Goal: Check status: Check status

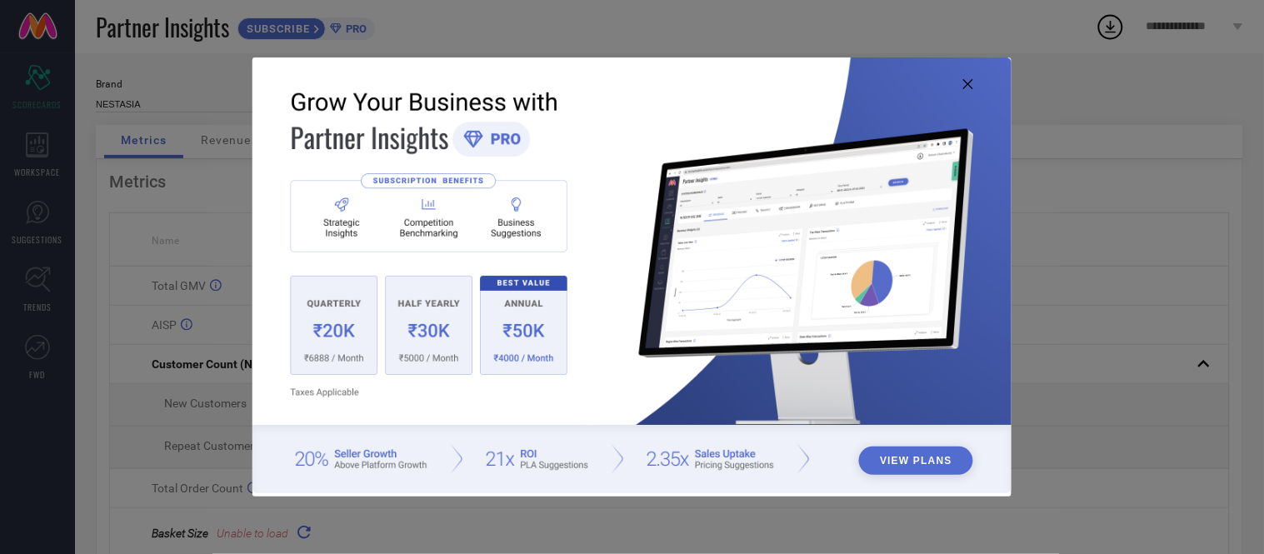
click at [962, 84] on img at bounding box center [631, 275] width 758 height 436
click at [970, 84] on icon at bounding box center [968, 84] width 10 height 10
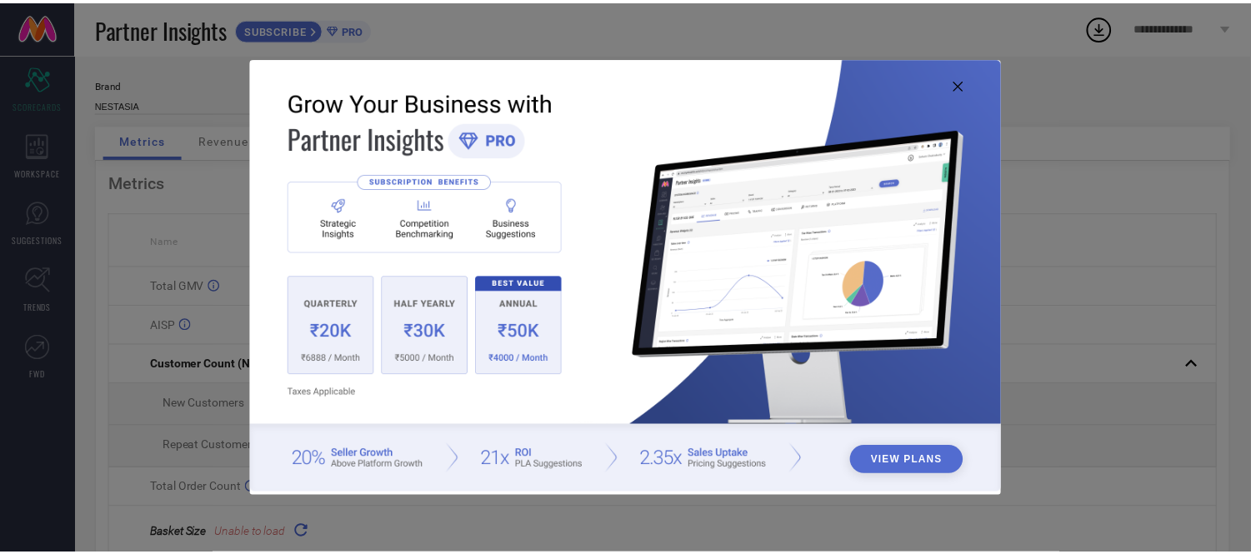
scroll to position [2, 0]
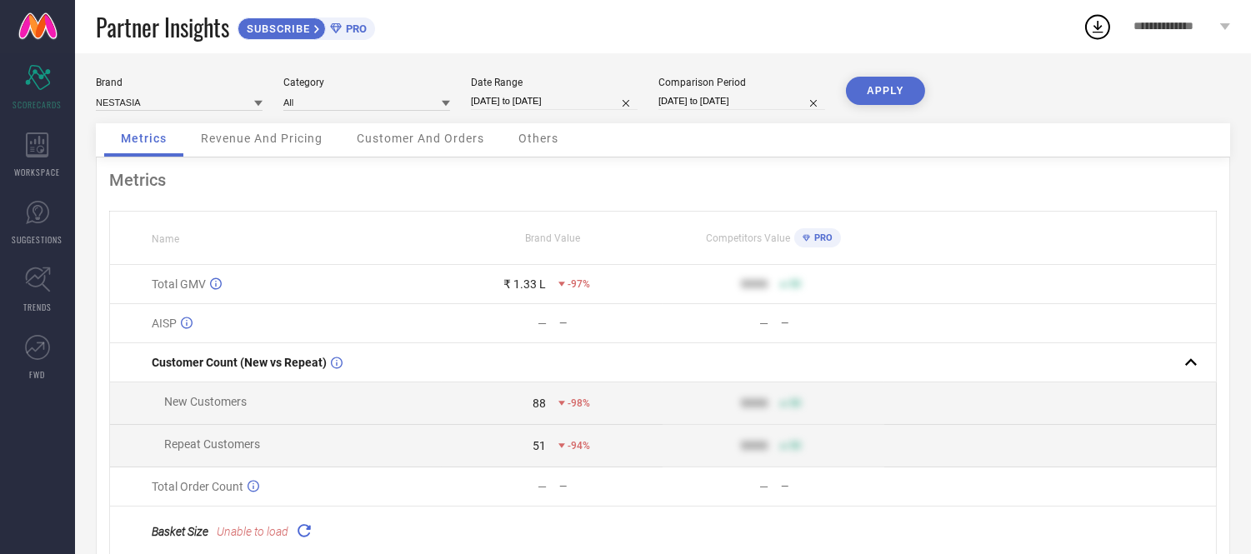
select select "9"
select select "2025"
select select "10"
select select "2025"
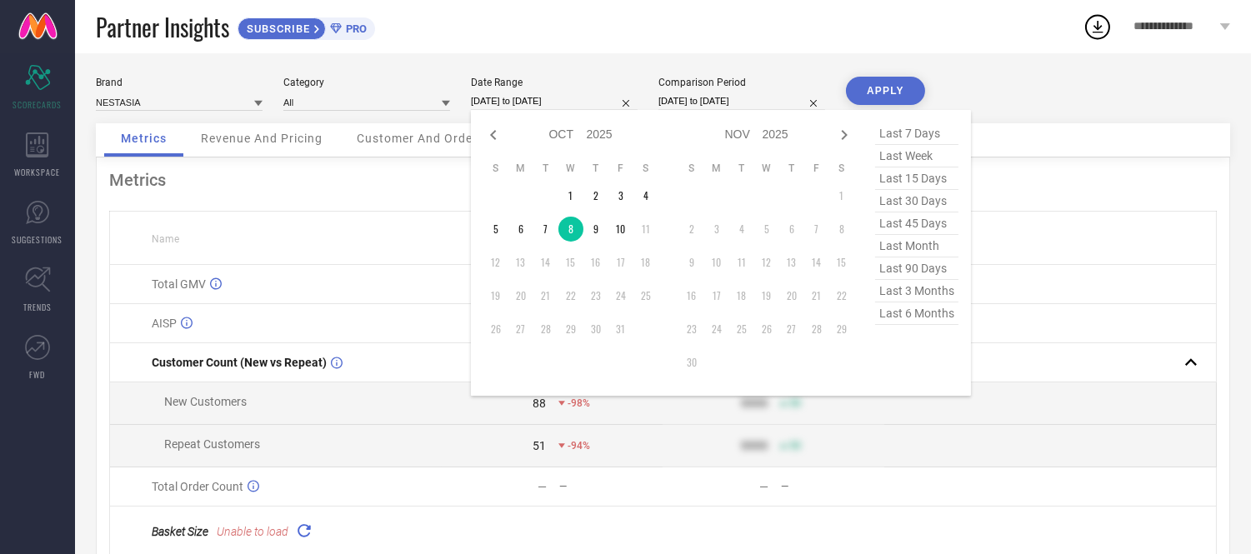
click at [555, 102] on input "[DATE] to [DATE]" at bounding box center [554, 100] width 167 height 17
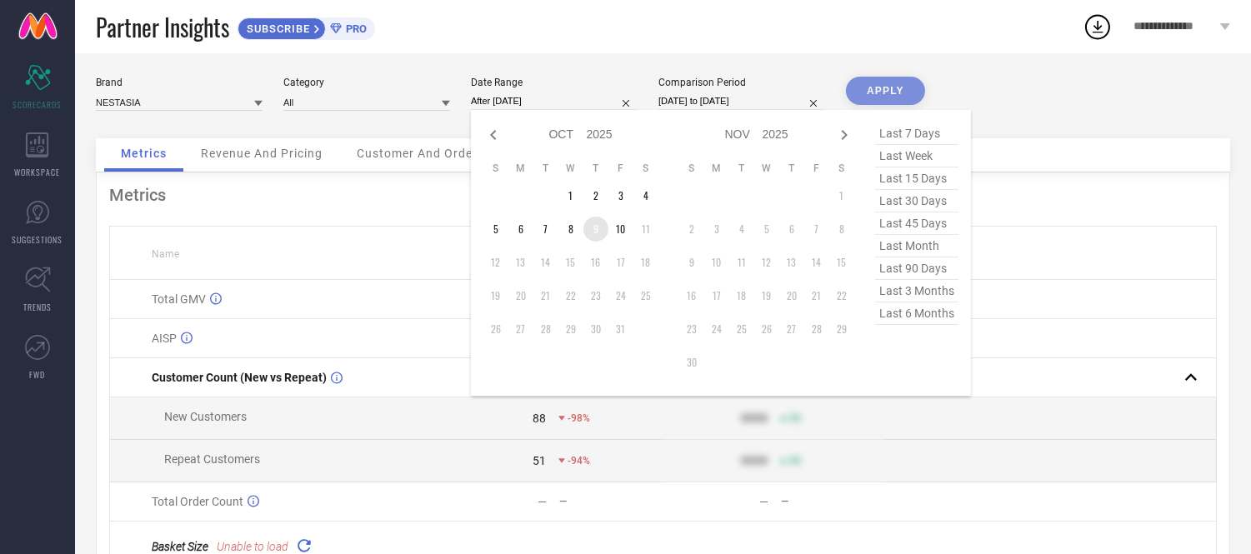
click at [598, 231] on td "9" at bounding box center [595, 229] width 25 height 25
type input "[DATE] to [DATE]"
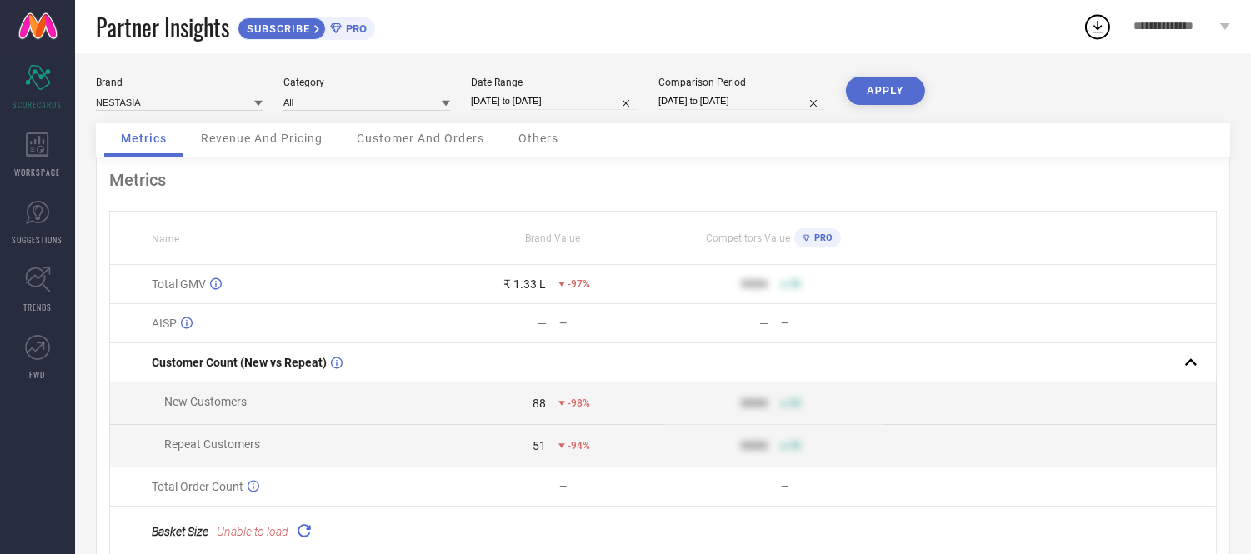
click at [858, 82] on button "APPLY" at bounding box center [885, 91] width 79 height 28
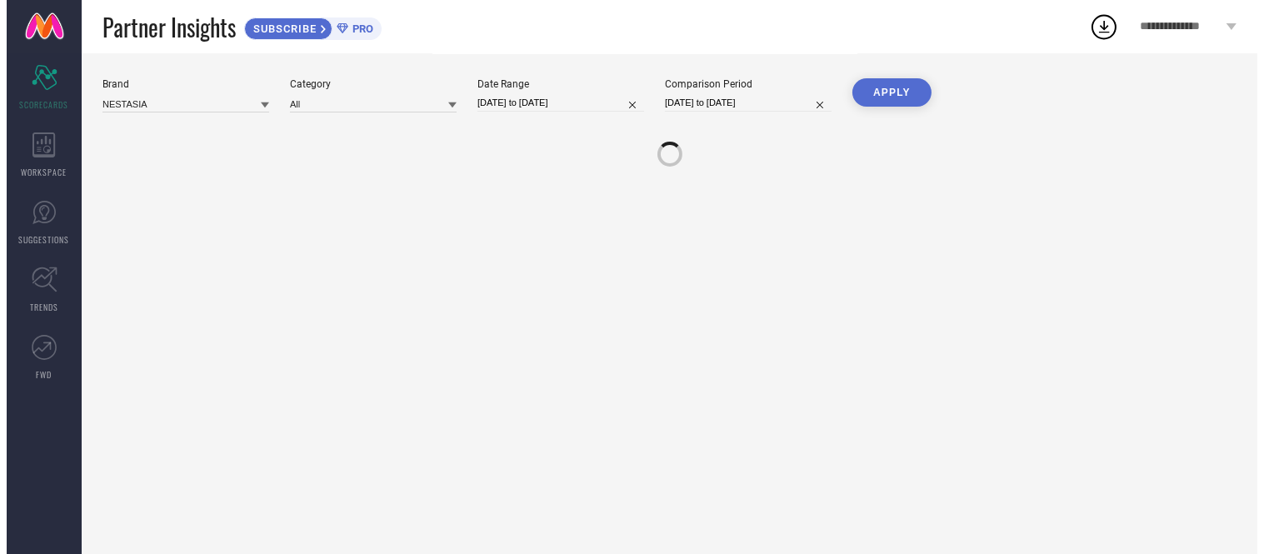
scroll to position [0, 0]
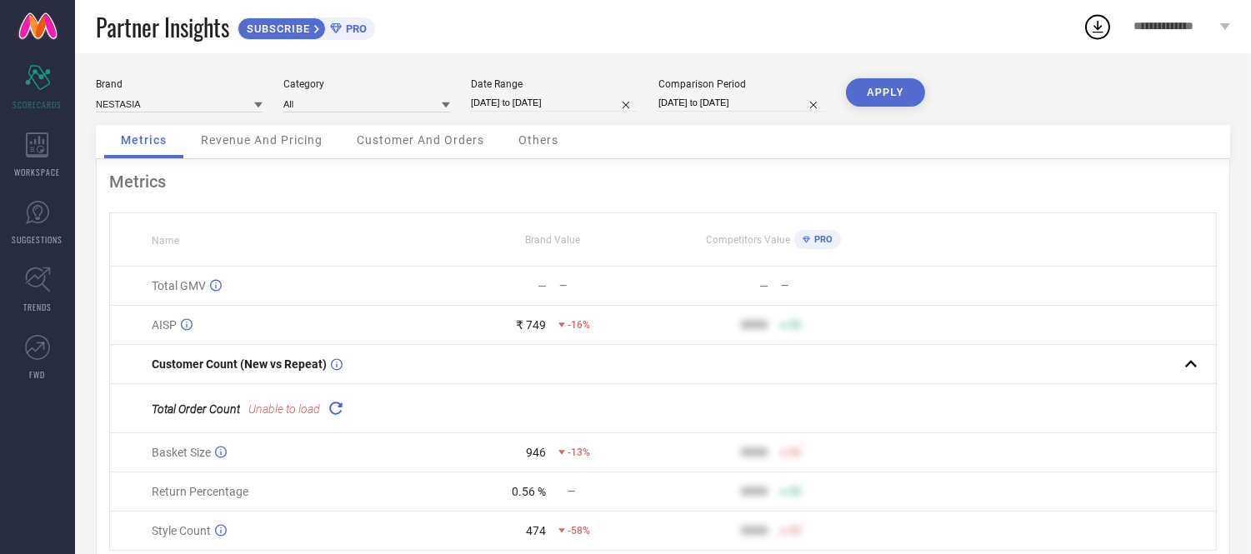
click at [537, 140] on span "Others" at bounding box center [538, 139] width 40 height 13
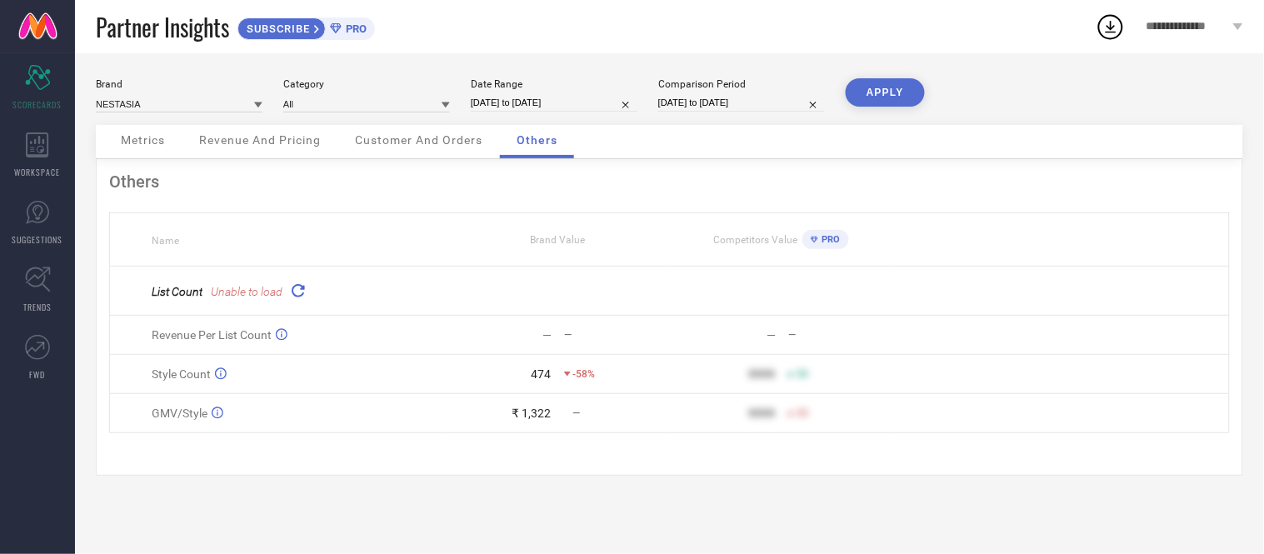
click at [262, 295] on span "Unable to load" at bounding box center [247, 291] width 72 height 13
click at [292, 288] on icon at bounding box center [297, 290] width 19 height 19
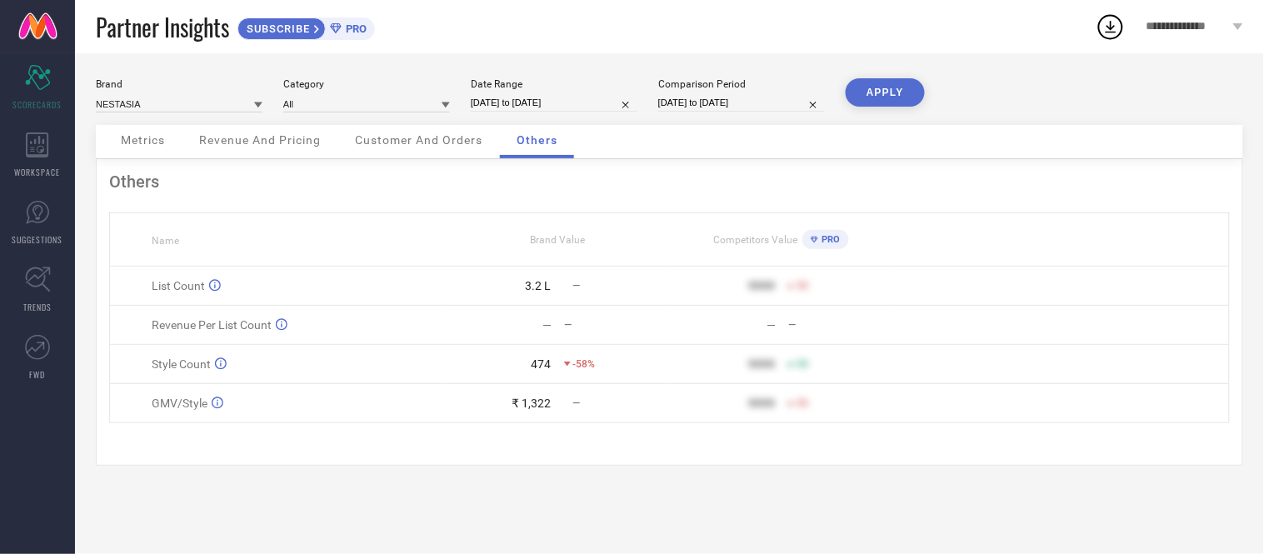
select select "9"
select select "2025"
select select "10"
select select "2025"
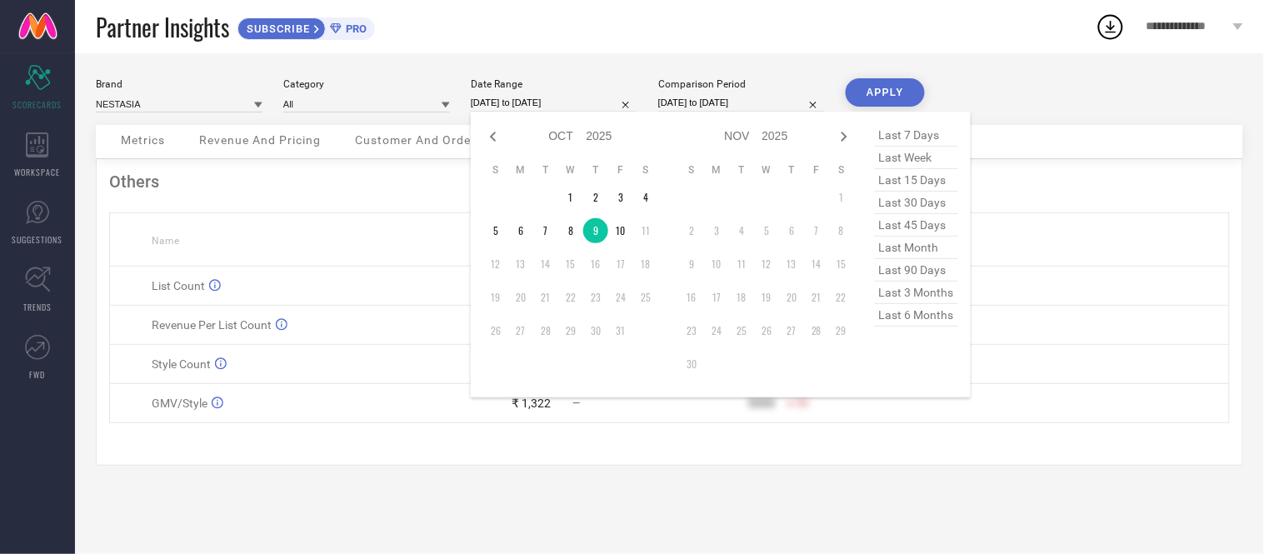
click at [592, 98] on input "[DATE] to [DATE]" at bounding box center [554, 102] width 167 height 17
click at [625, 227] on td "10" at bounding box center [620, 230] width 25 height 25
type input "[DATE] to [DATE]"
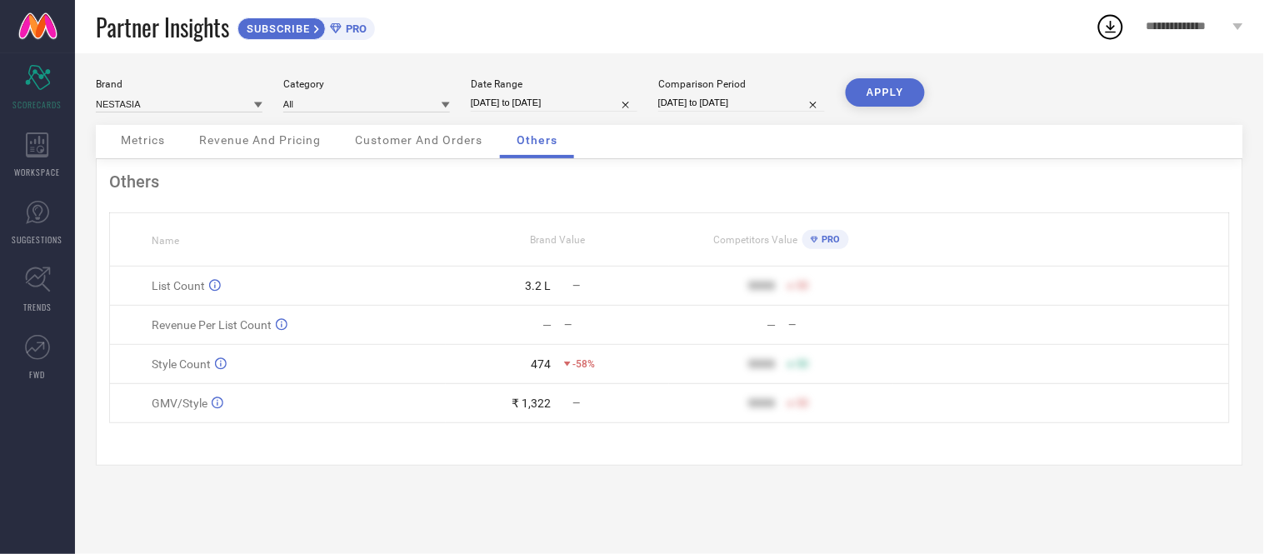
click at [895, 90] on button "APPLY" at bounding box center [885, 92] width 79 height 28
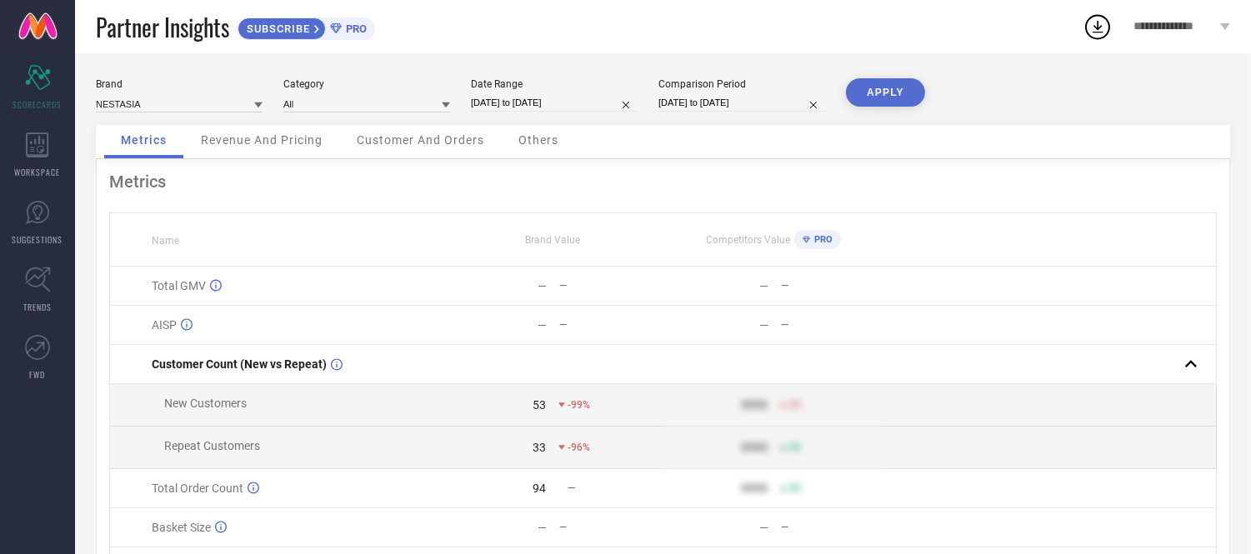
click at [548, 138] on span "Others" at bounding box center [538, 139] width 40 height 13
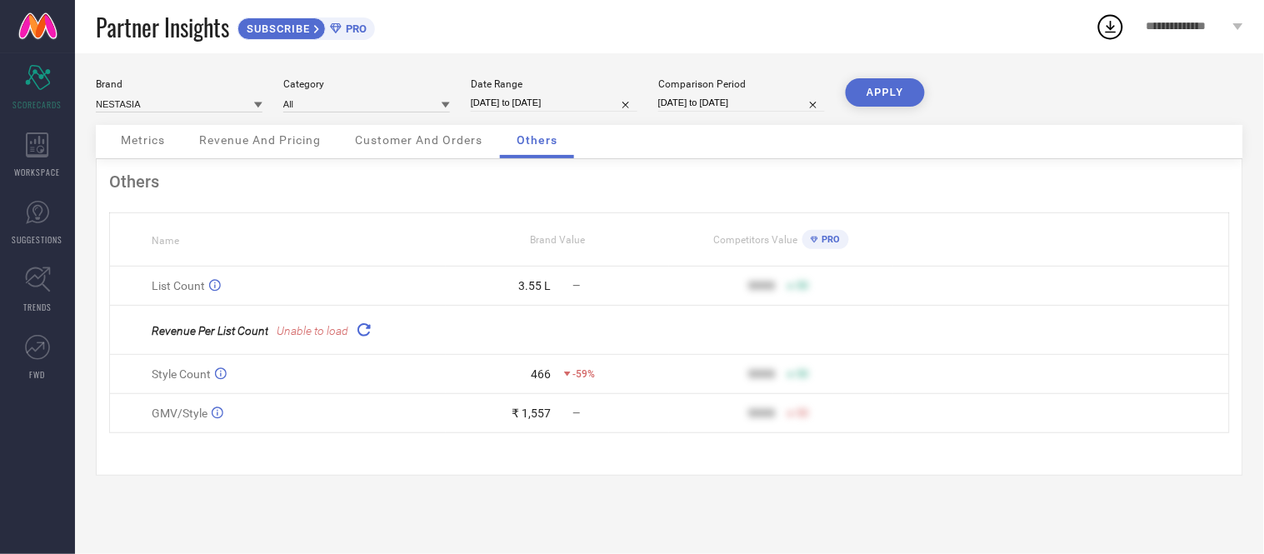
select select "9"
select select "2025"
select select "10"
select select "2025"
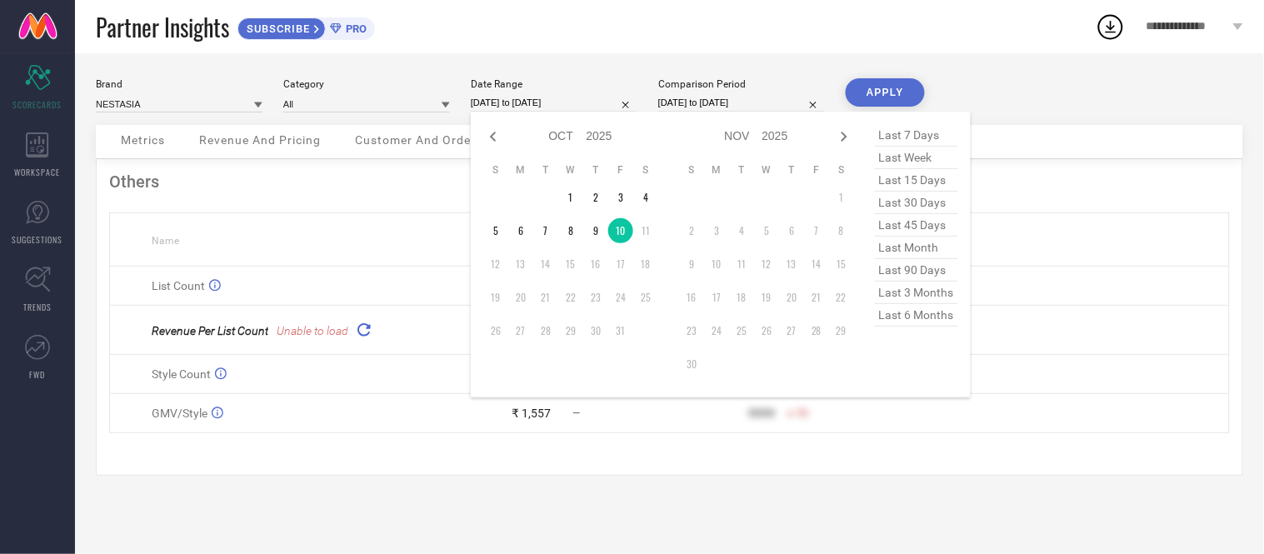
click at [606, 98] on input "[DATE] to [DATE]" at bounding box center [554, 102] width 167 height 17
click at [496, 143] on icon at bounding box center [493, 137] width 20 height 20
select select "8"
select select "2025"
select select "9"
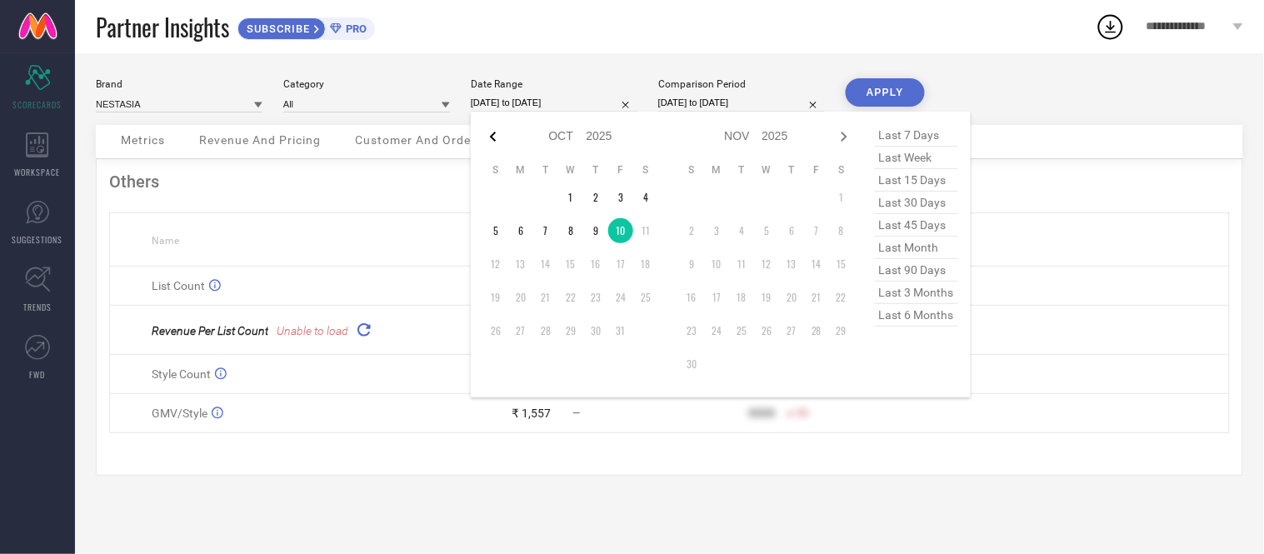
select select "2025"
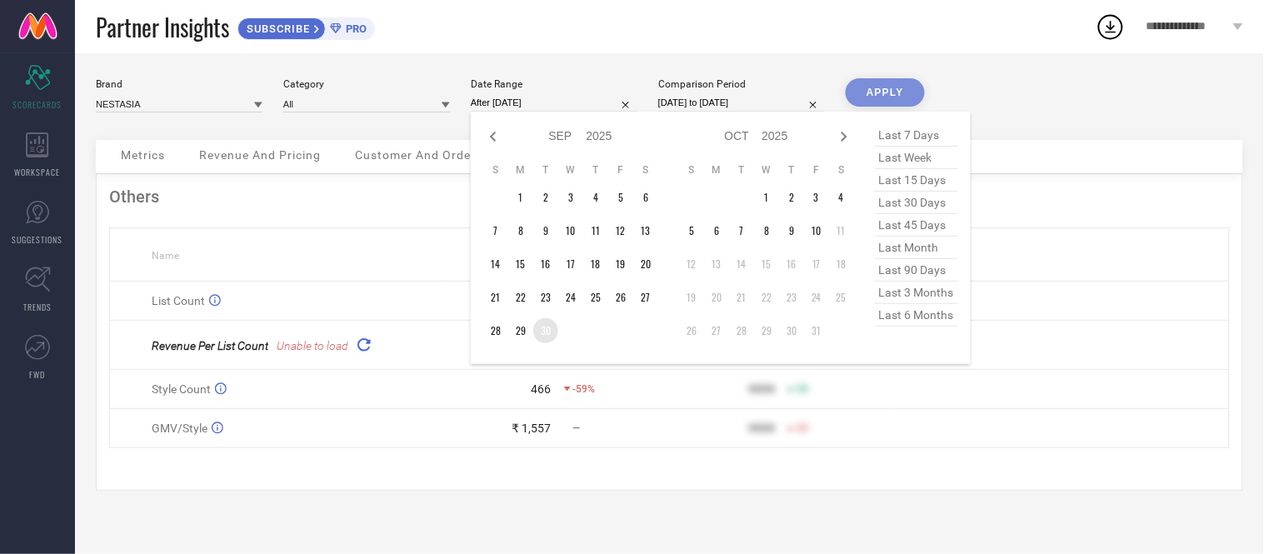
click at [545, 327] on td "30" at bounding box center [545, 330] width 25 height 25
type input "[DATE] to [DATE]"
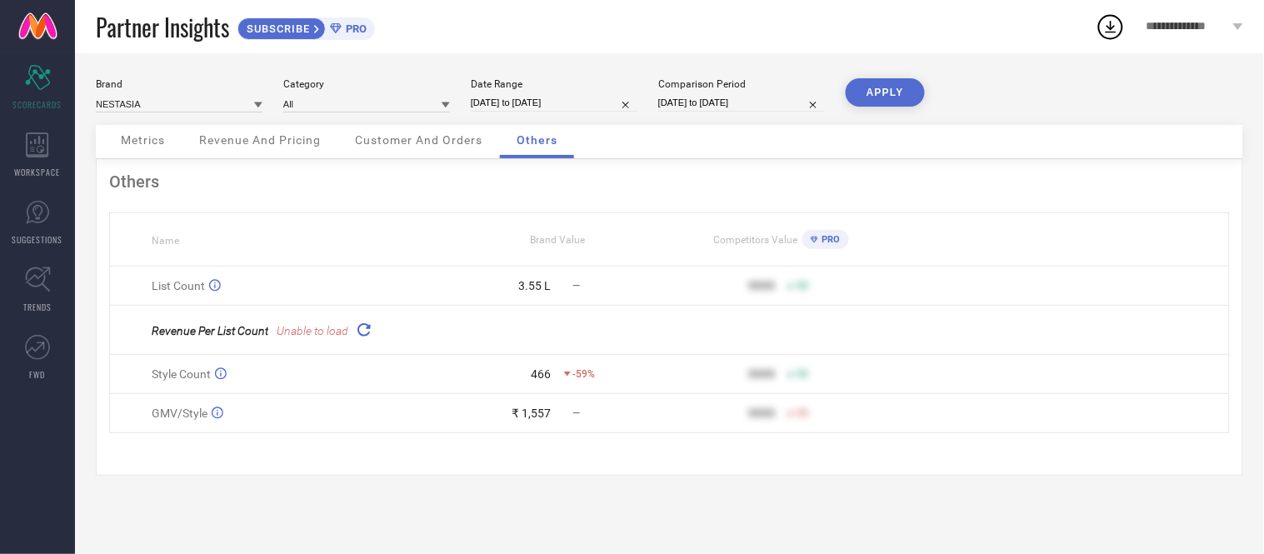
click at [872, 80] on button "APPLY" at bounding box center [885, 92] width 79 height 28
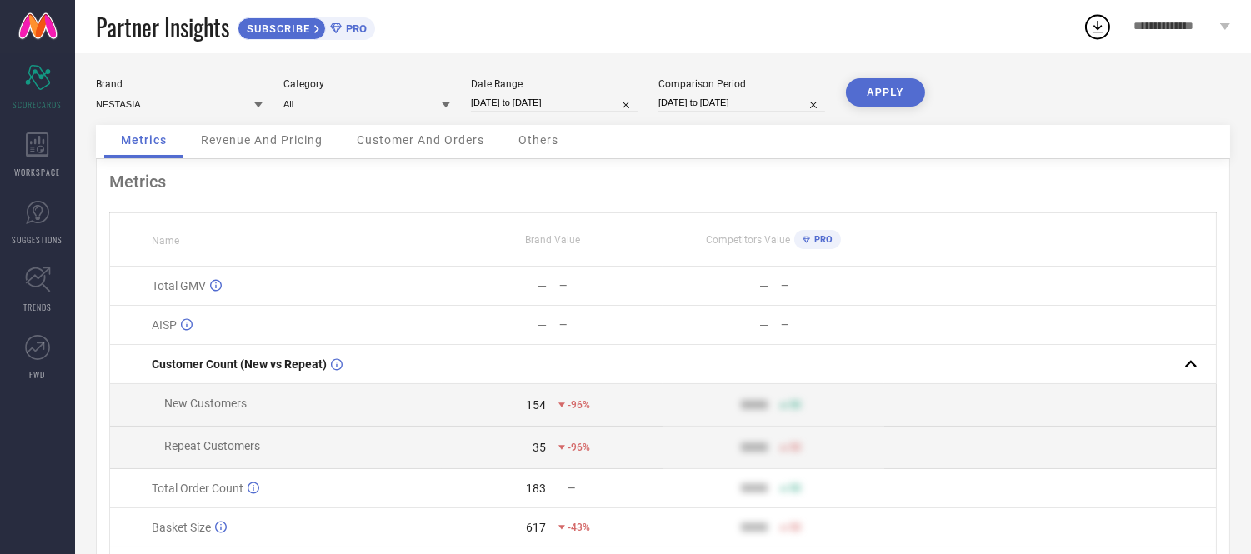
click at [550, 142] on span "Others" at bounding box center [538, 139] width 40 height 13
